Goal: Task Accomplishment & Management: Manage account settings

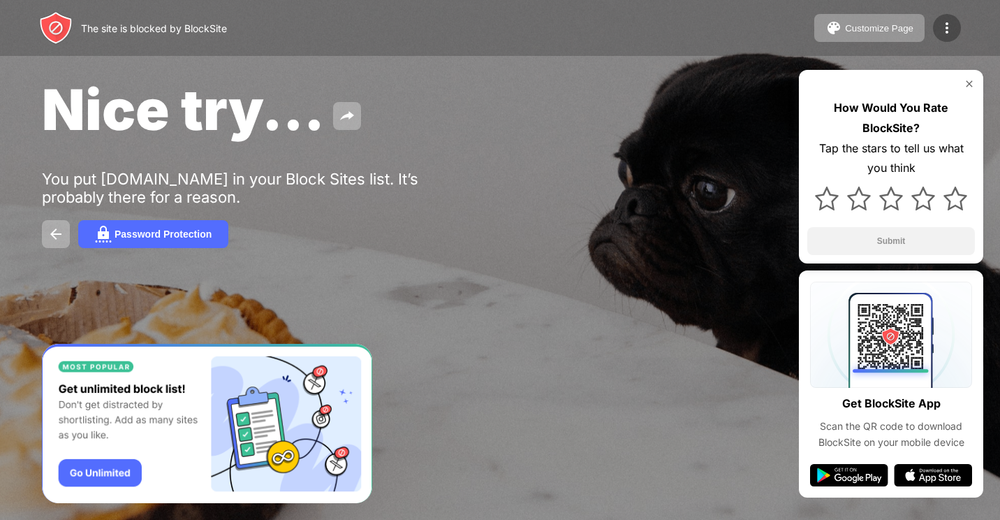
click at [954, 26] on img at bounding box center [946, 28] width 17 height 17
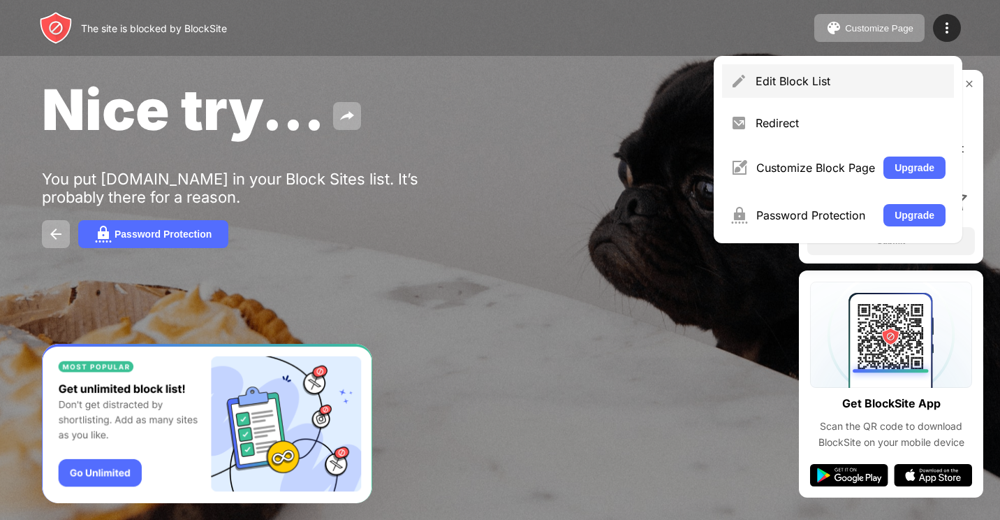
click at [793, 84] on div "Edit Block List" at bounding box center [851, 81] width 190 height 14
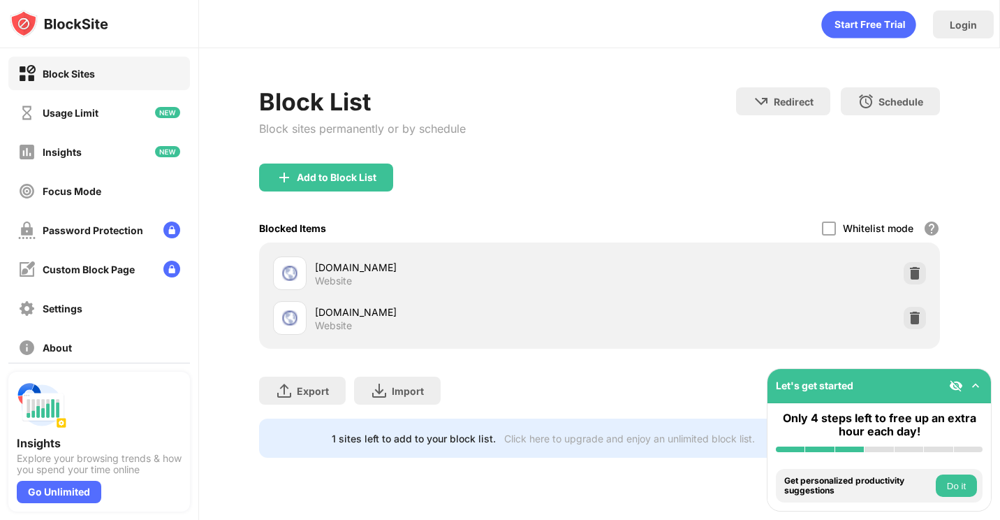
scroll to position [94, 0]
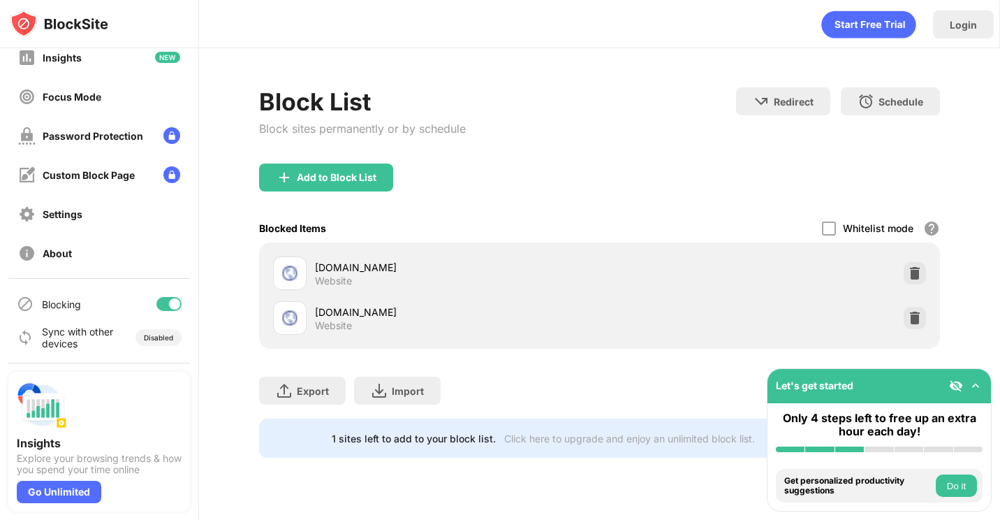
click at [169, 307] on div at bounding box center [174, 303] width 11 height 11
click at [158, 303] on div at bounding box center [163, 303] width 11 height 11
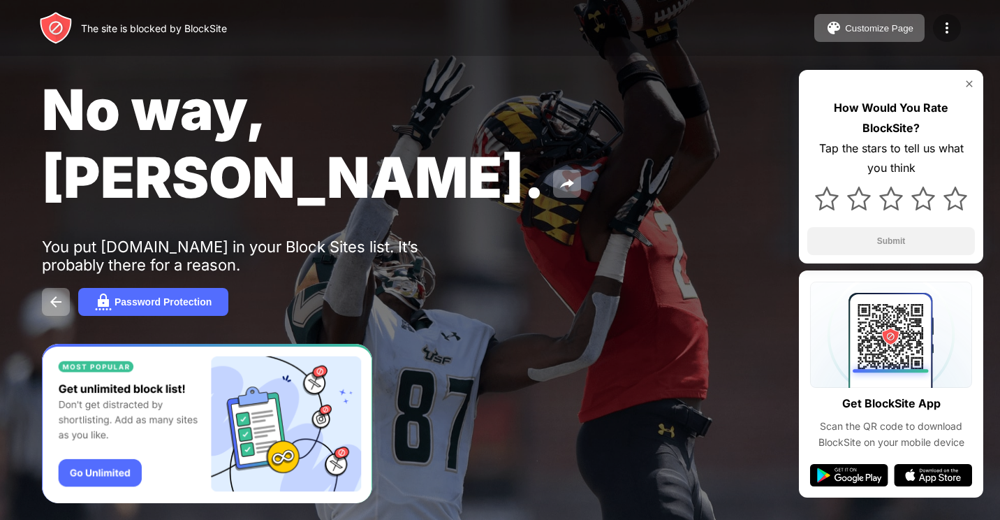
click at [945, 31] on img at bounding box center [946, 28] width 17 height 17
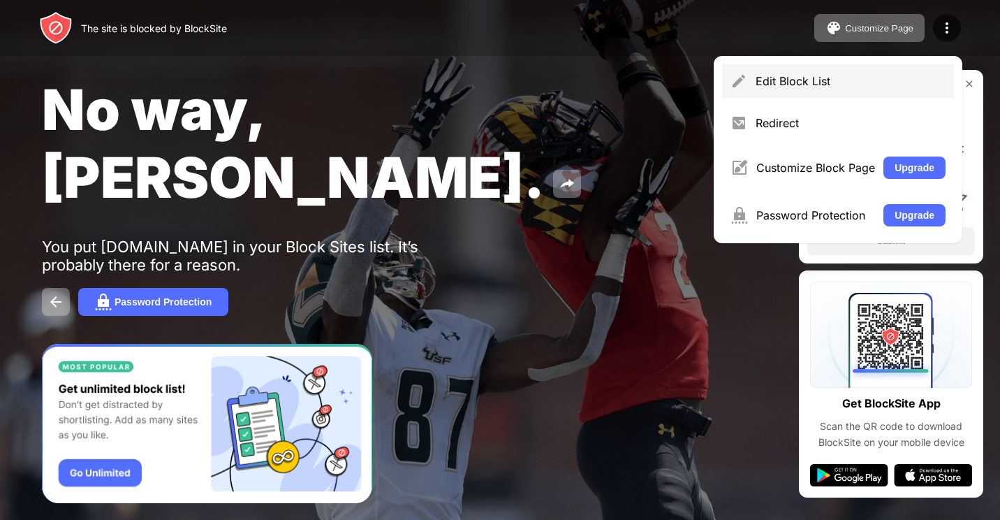
click at [830, 77] on div "Edit Block List" at bounding box center [851, 81] width 190 height 14
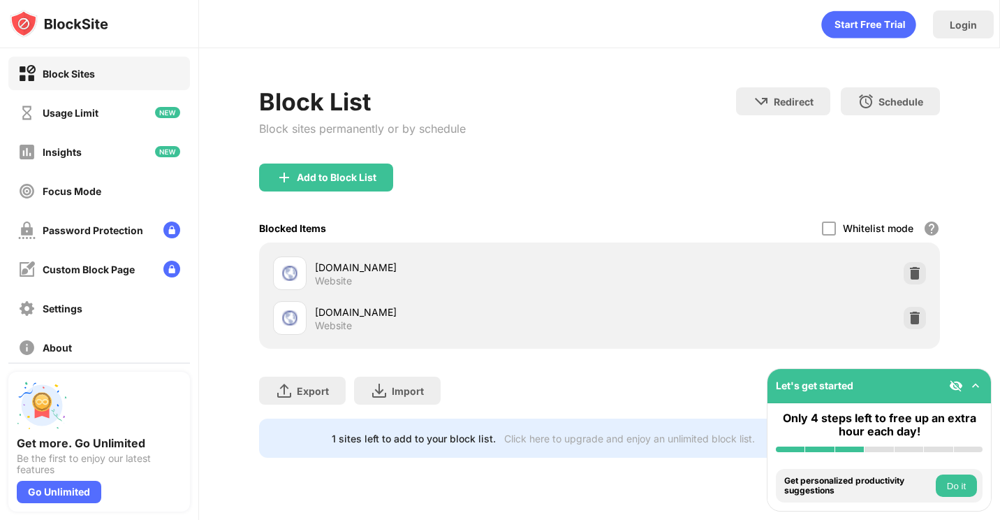
scroll to position [94, 0]
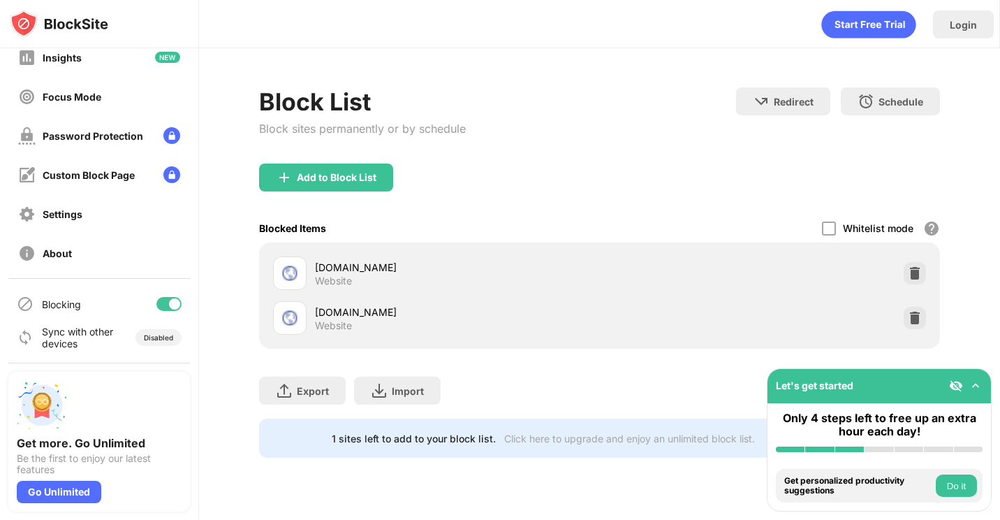
click at [159, 295] on div "Blocking" at bounding box center [99, 304] width 182 height 34
click at [157, 302] on div at bounding box center [168, 304] width 25 height 14
click at [166, 302] on div at bounding box center [168, 304] width 25 height 14
